Goal: Transaction & Acquisition: Purchase product/service

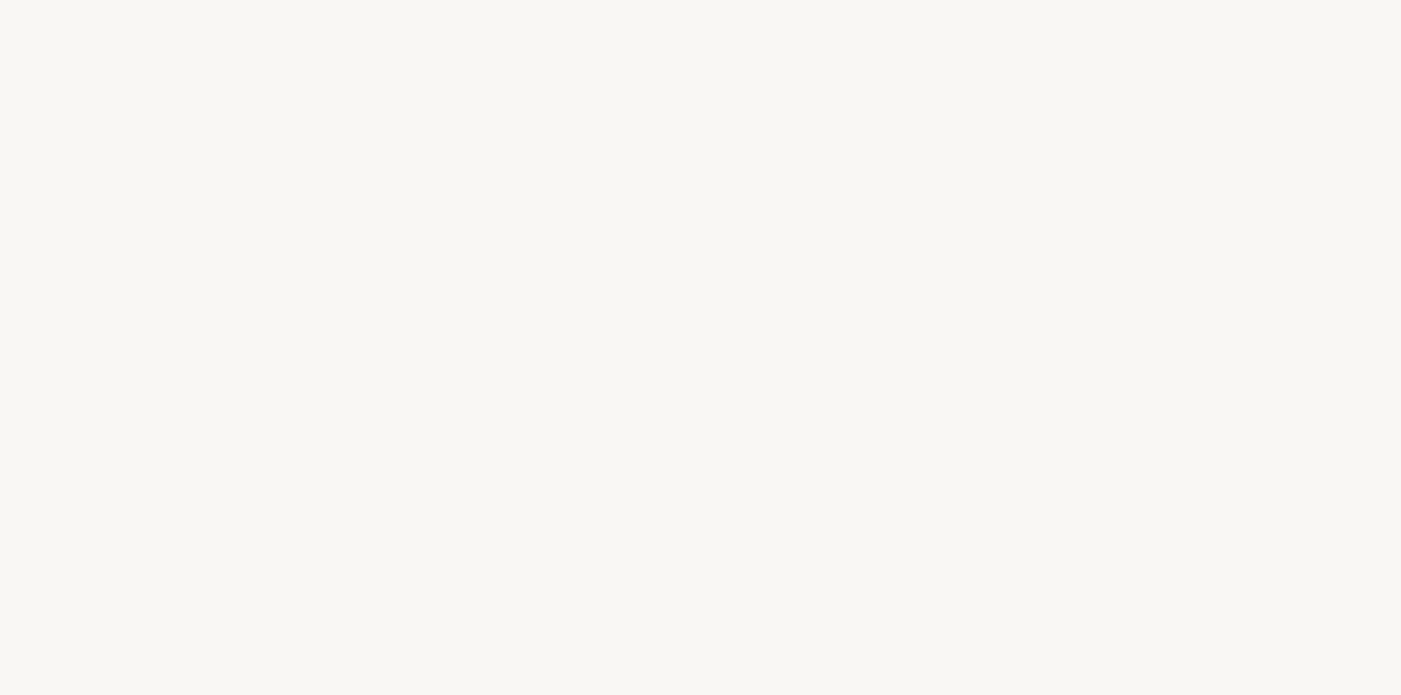
select select "FR"
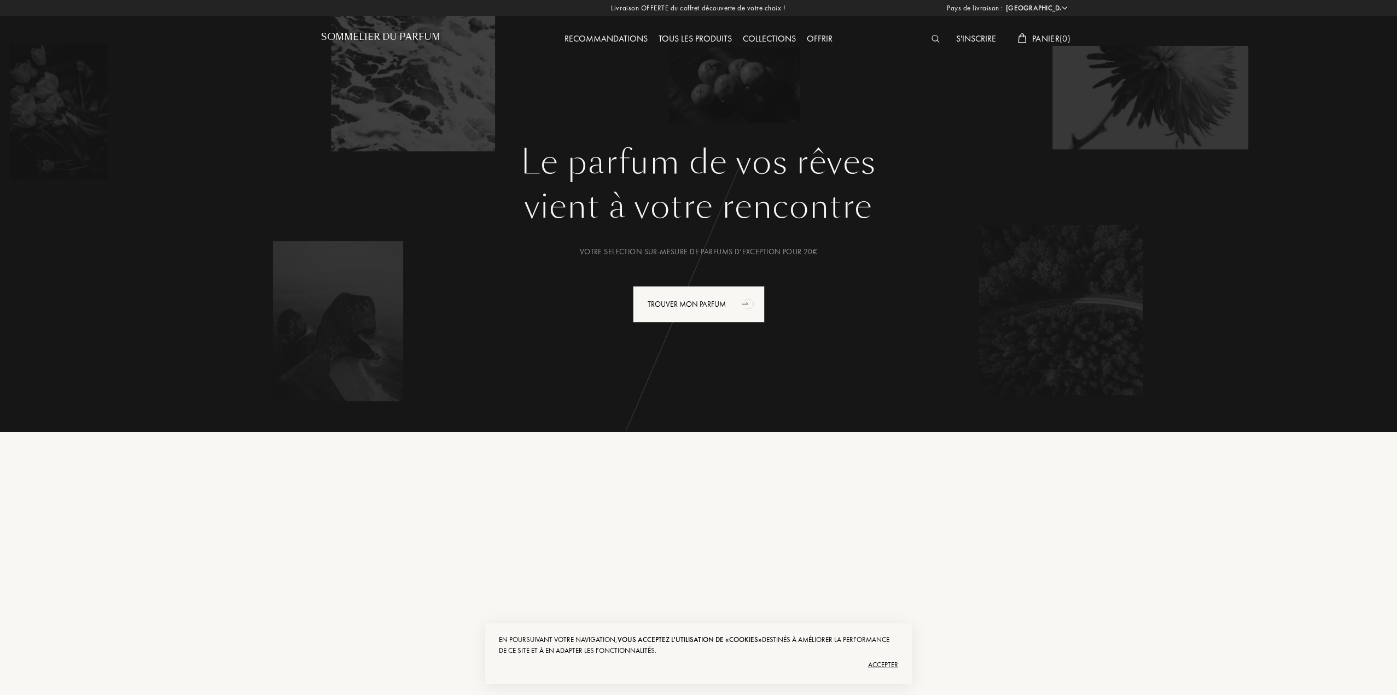
click at [932, 38] on img at bounding box center [936, 39] width 8 height 8
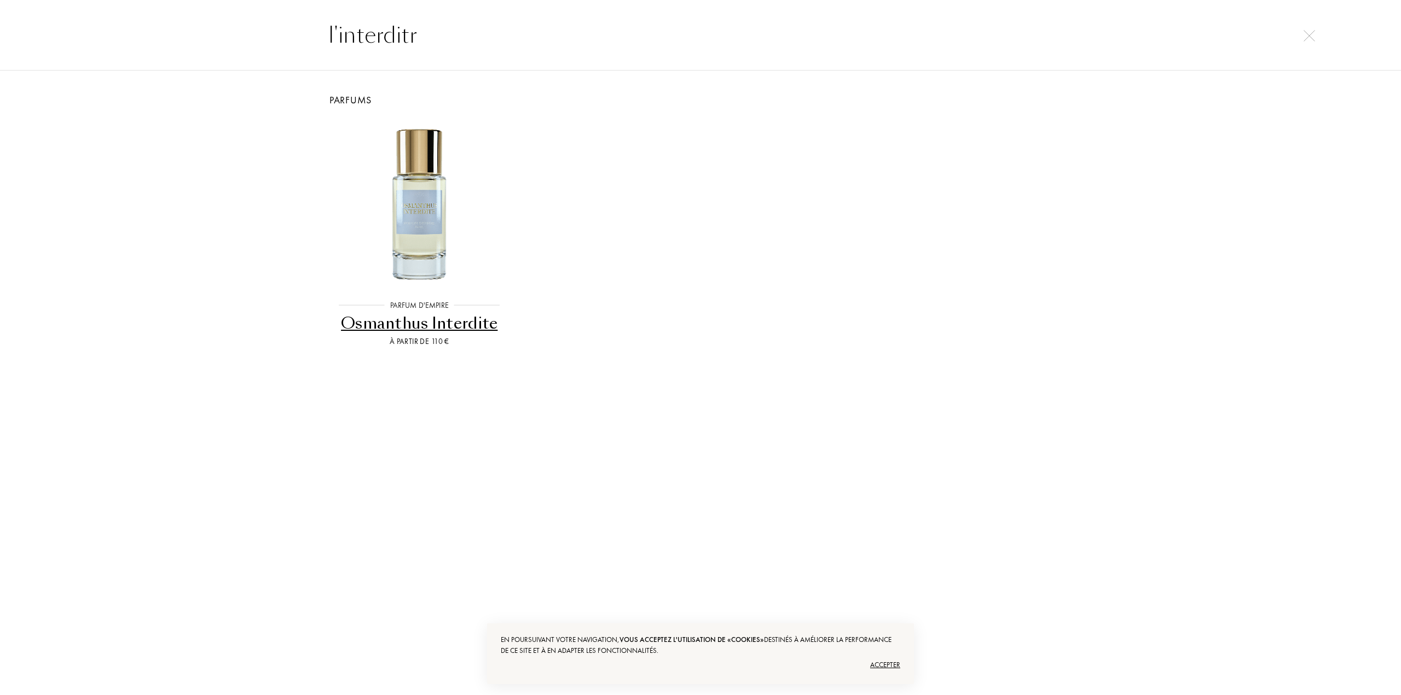
click at [470, 37] on input "l'interditr" at bounding box center [700, 35] width 788 height 33
type input "l'interdit"
drag, startPoint x: 414, startPoint y: 37, endPoint x: 296, endPoint y: 50, distance: 118.4
click at [295, 51] on div "interdit" at bounding box center [700, 34] width 1401 height 71
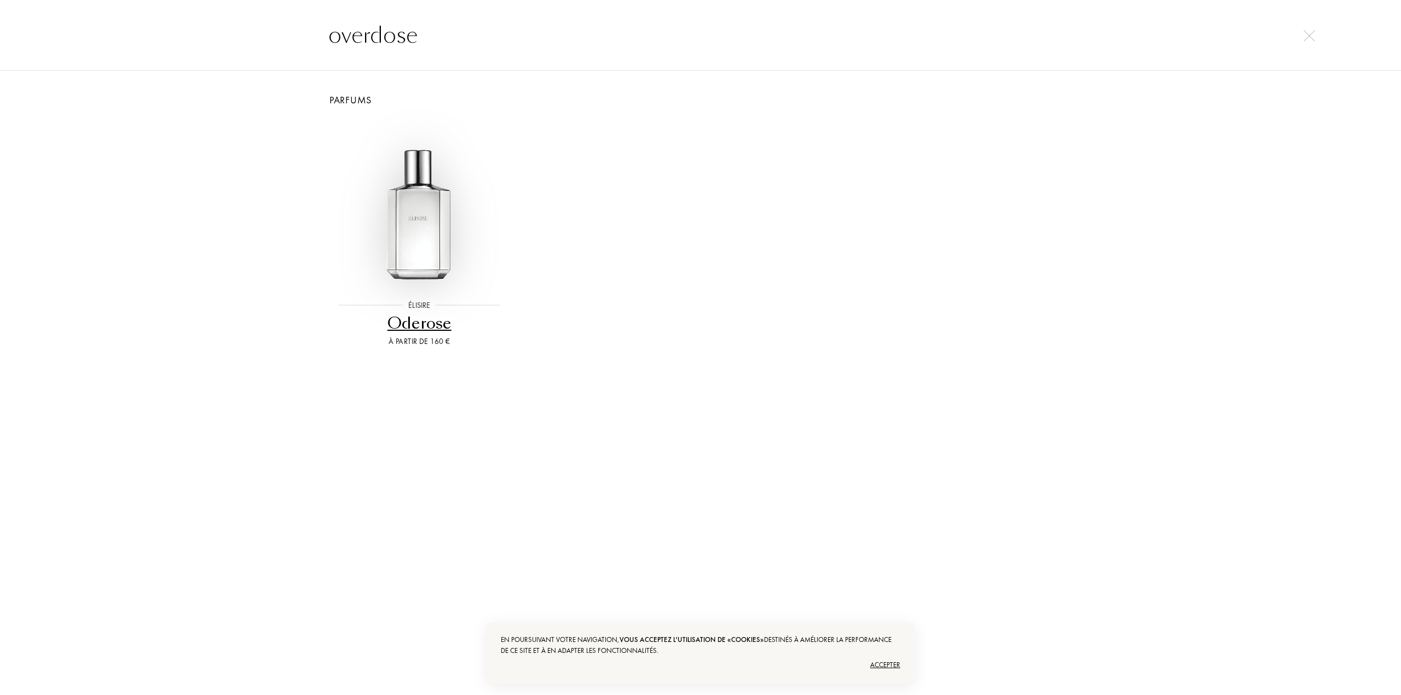
type input "overdose"
click at [403, 237] on img at bounding box center [419, 203] width 168 height 168
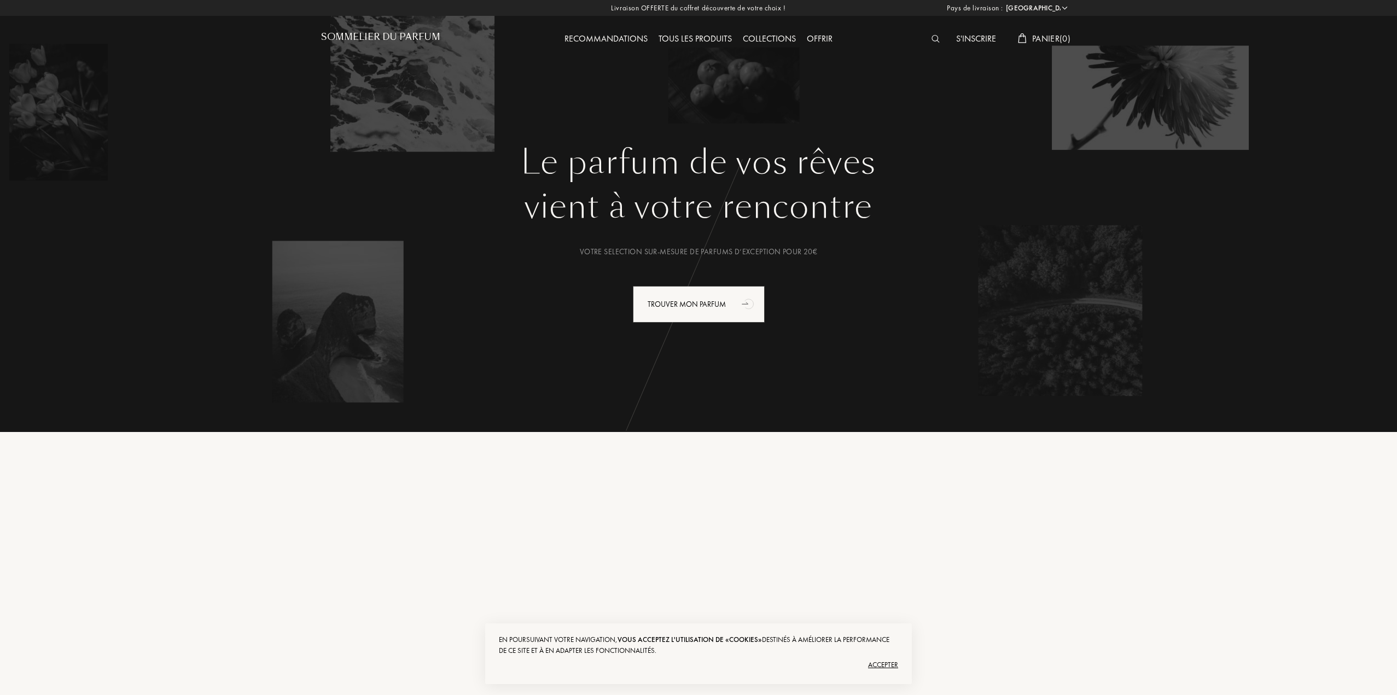
click at [932, 43] on div at bounding box center [938, 39] width 25 height 14
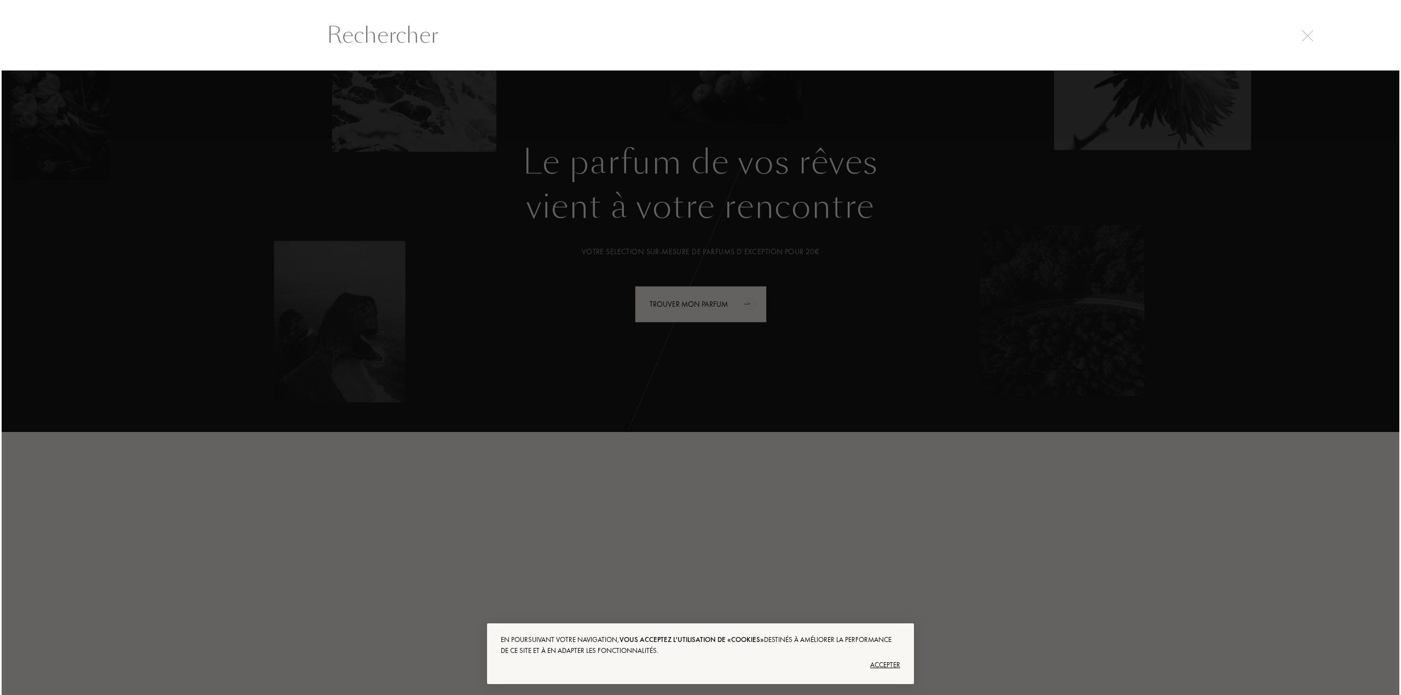
scroll to position [1, 0]
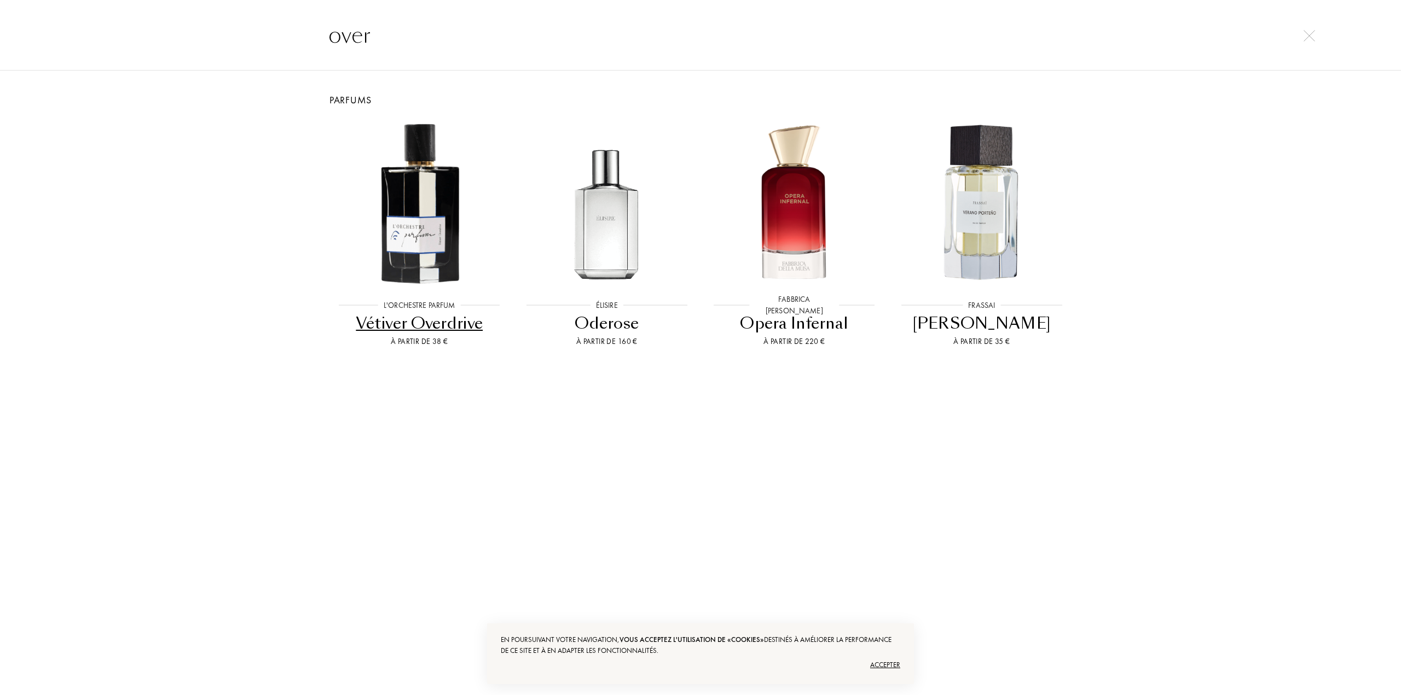
drag, startPoint x: 335, startPoint y: 26, endPoint x: 288, endPoint y: 23, distance: 47.2
click at [288, 23] on div "over" at bounding box center [700, 34] width 1401 height 71
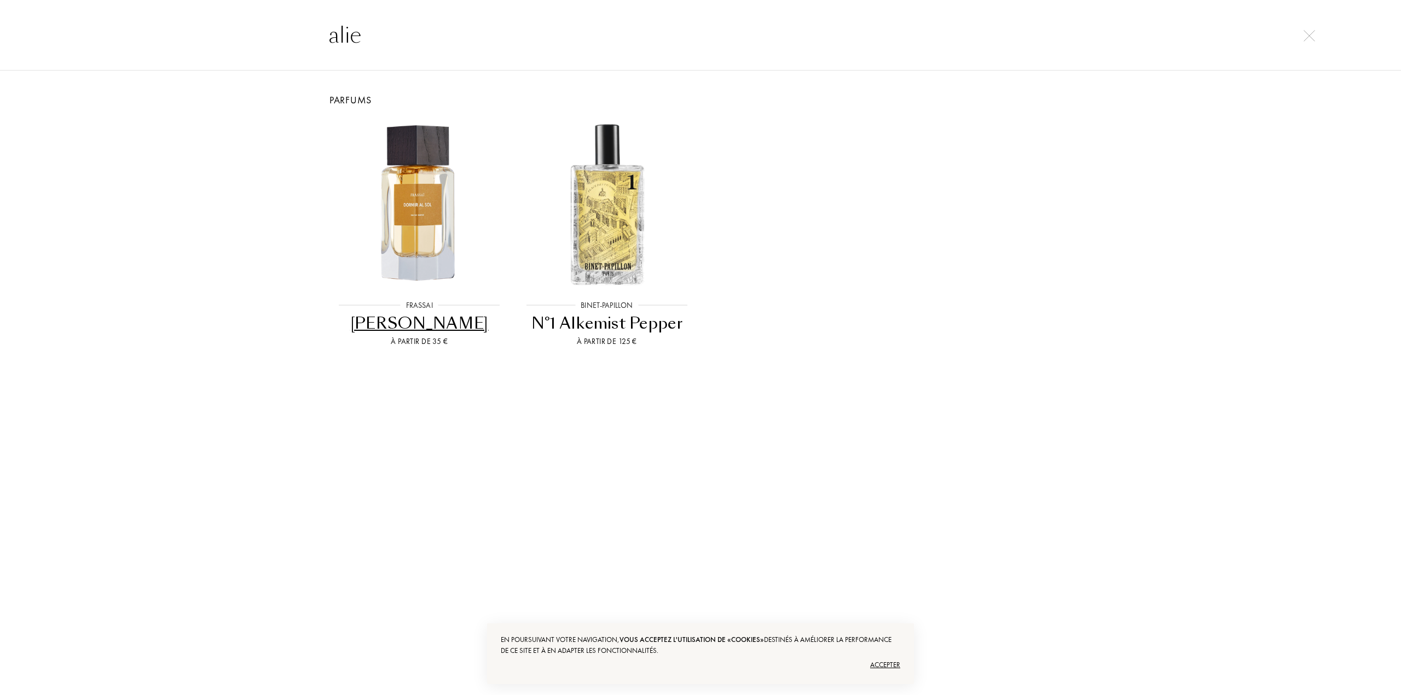
type input "alien"
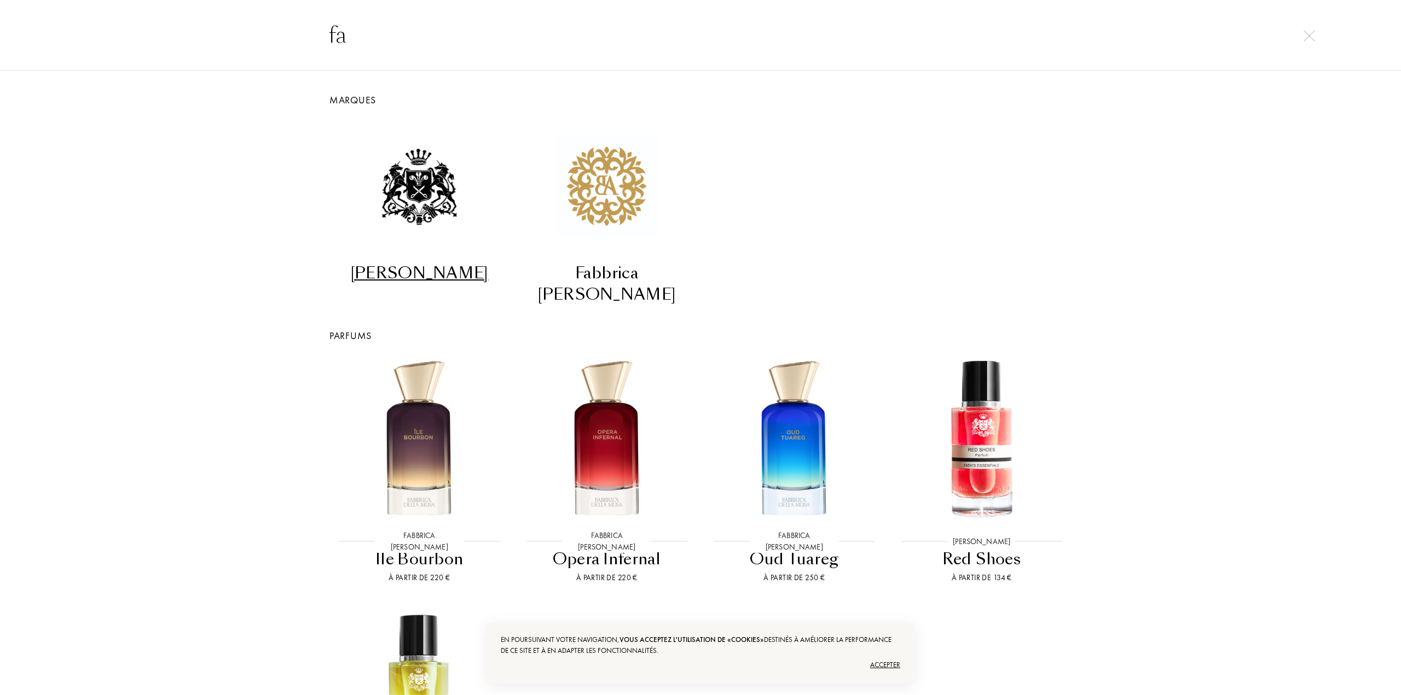
drag, startPoint x: 386, startPoint y: 50, endPoint x: 321, endPoint y: 49, distance: 65.1
click at [321, 49] on input "fa" at bounding box center [700, 35] width 788 height 33
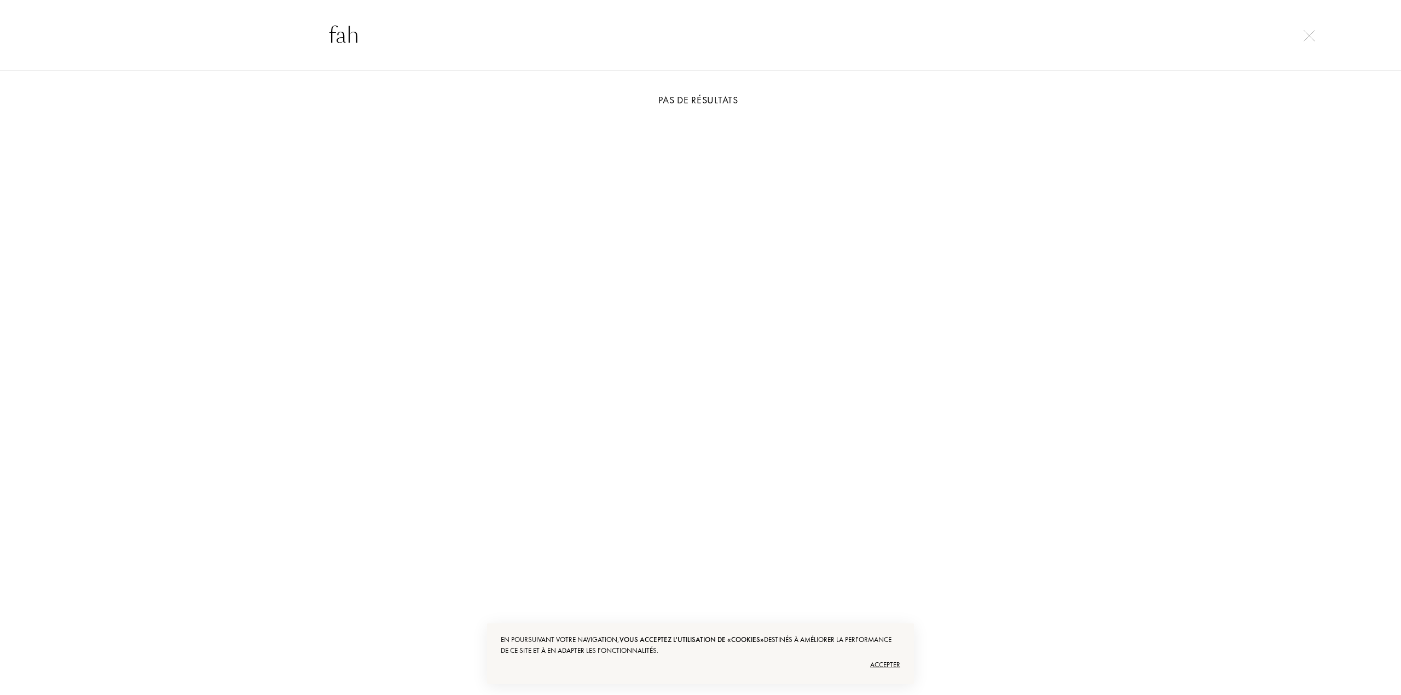
type input "fah"
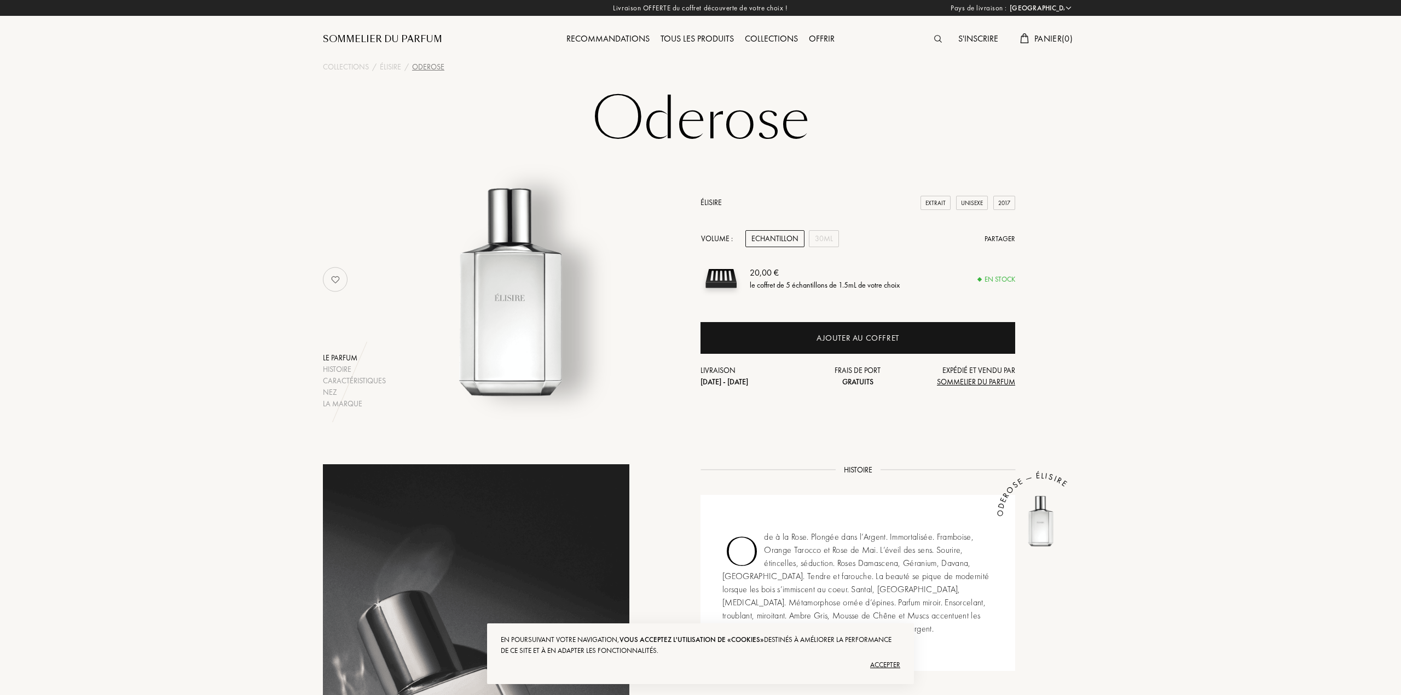
select select "FR"
